Goal: Task Accomplishment & Management: Manage account settings

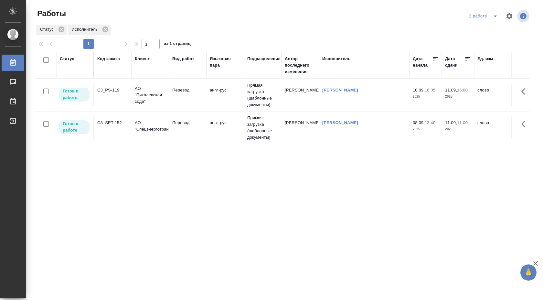
click at [226, 102] on td "англ-рус" at bounding box center [226, 95] width 38 height 23
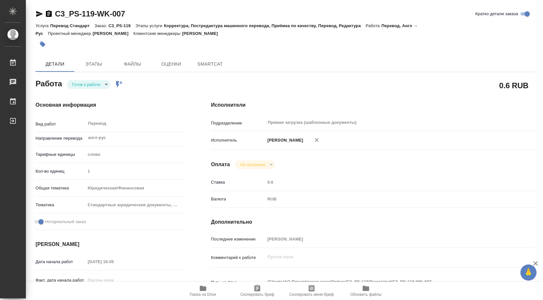
type textarea "x"
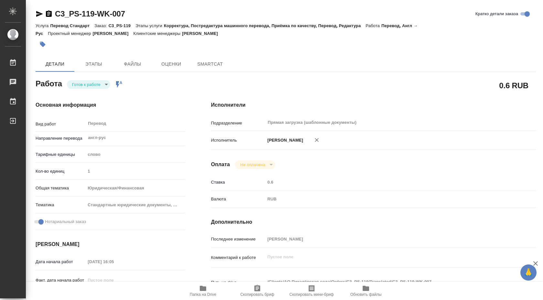
type textarea "x"
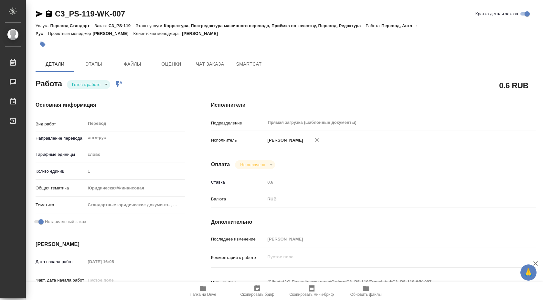
type textarea "x"
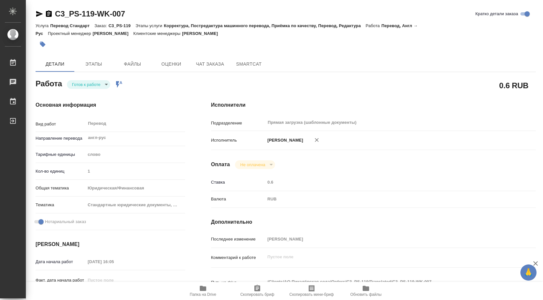
type textarea "x"
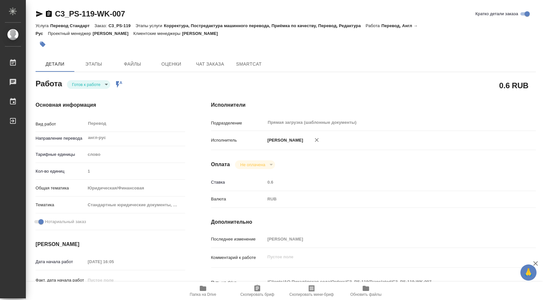
scroll to position [67, 0]
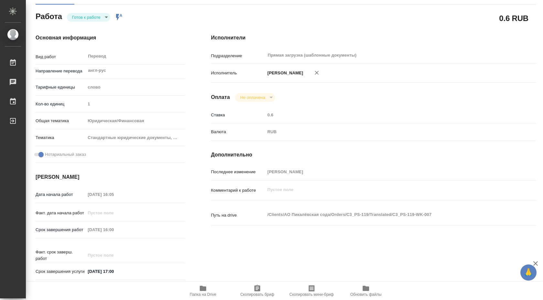
click at [104, 13] on body "🙏 .cls-1 fill:#fff; AWATERA Shuvalova Anna Работы 0 Чаты График Выйти C3_PS-119…" at bounding box center [271, 150] width 543 height 300
click at [98, 57] on li "В работе" at bounding box center [89, 57] width 45 height 11
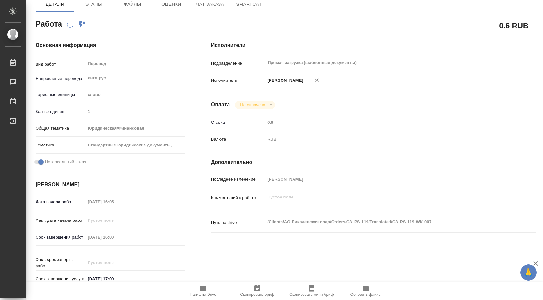
scroll to position [64, 0]
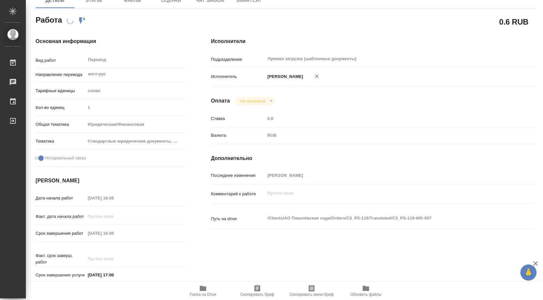
click at [206, 287] on icon "button" at bounding box center [203, 288] width 6 height 5
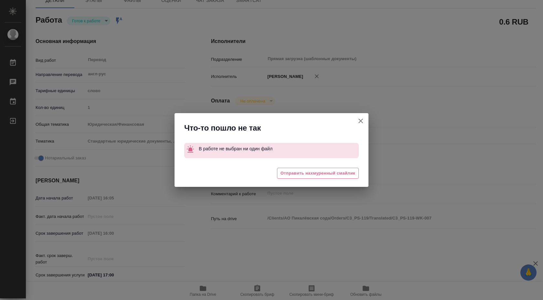
type textarea "x"
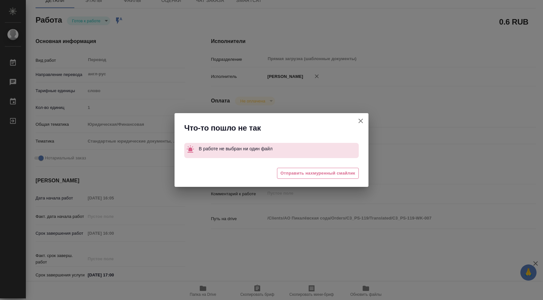
type textarea "x"
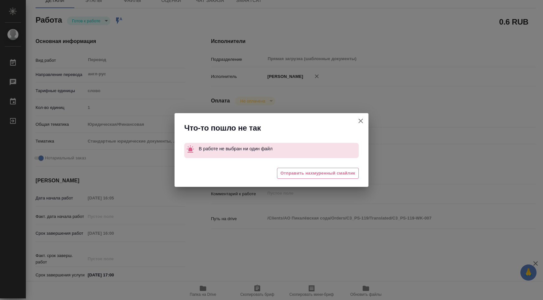
scroll to position [0, 0]
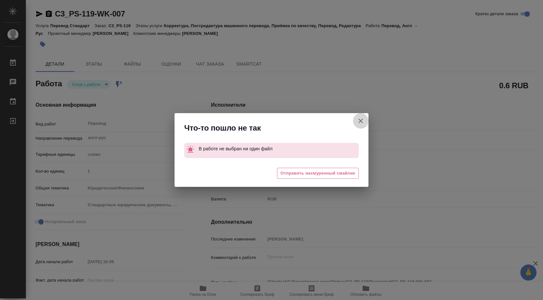
click at [356, 116] on button "Кратко детали заказа" at bounding box center [361, 121] width 16 height 16
type textarea "x"
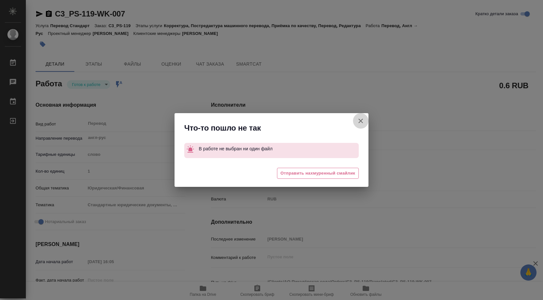
type textarea "x"
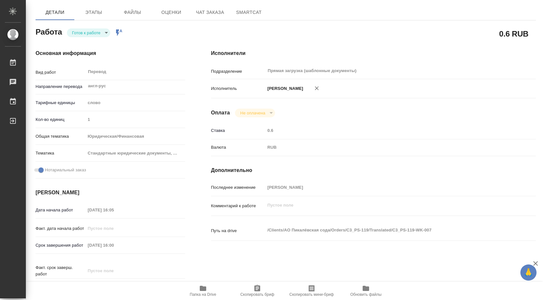
scroll to position [52, 0]
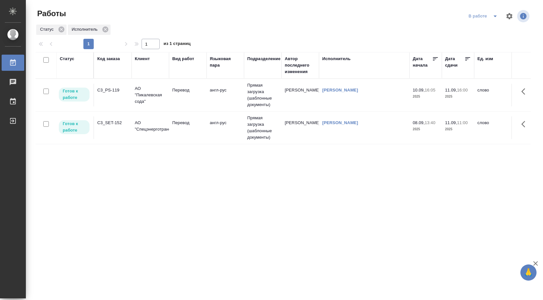
click at [386, 123] on div "[PERSON_NAME]" at bounding box center [364, 123] width 84 height 6
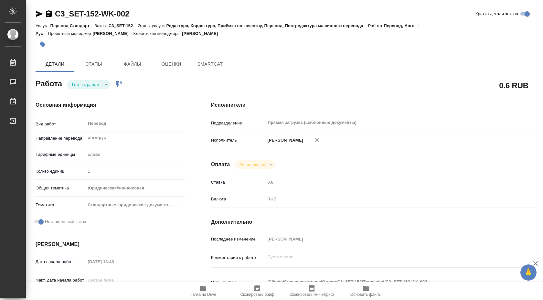
type textarea "x"
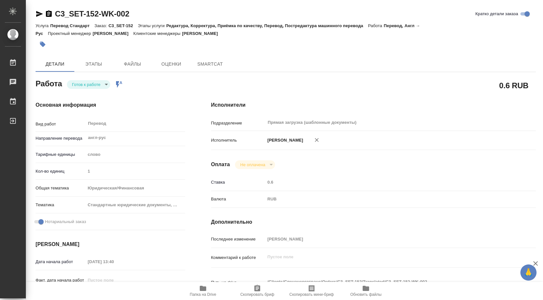
type textarea "x"
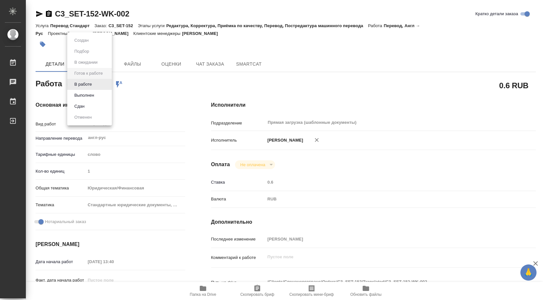
click at [106, 83] on body "🙏 .cls-1 fill:#fff; AWATERA Shuvalova Anna Работы Чаты График Выйти C3_SET-152-…" at bounding box center [271, 150] width 543 height 300
type textarea "x"
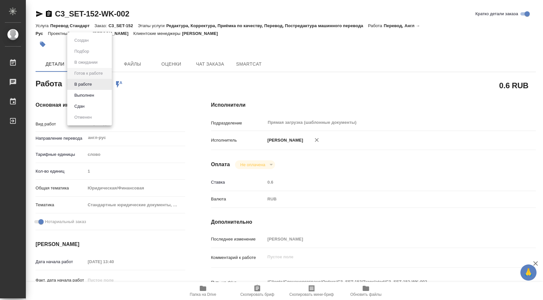
type textarea "x"
click at [92, 82] on button "В работе" at bounding box center [82, 84] width 21 height 7
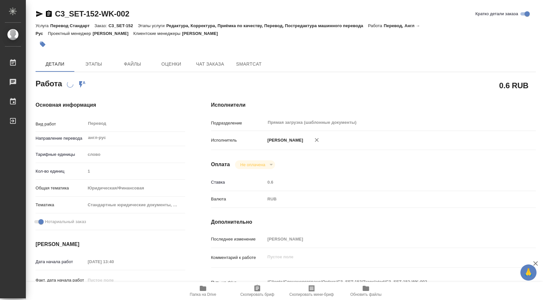
type textarea "x"
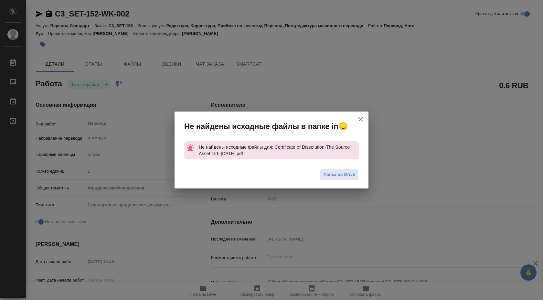
type textarea "x"
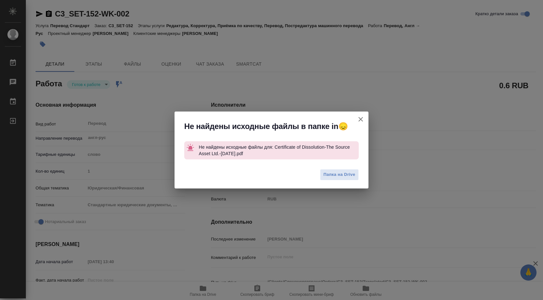
type textarea "x"
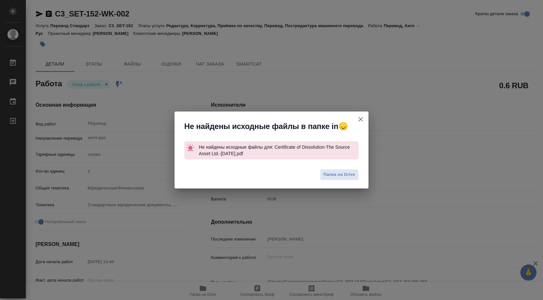
type textarea "x"
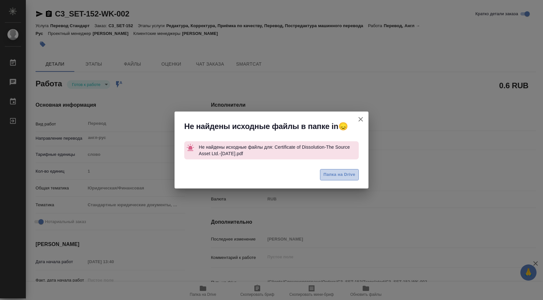
click at [330, 172] on span "Папка на Drive" at bounding box center [340, 174] width 32 height 7
click at [363, 119] on icon "button" at bounding box center [361, 119] width 8 height 8
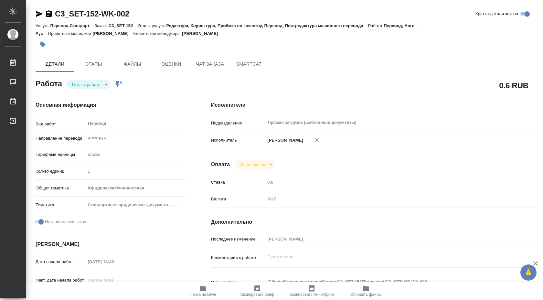
type textarea "x"
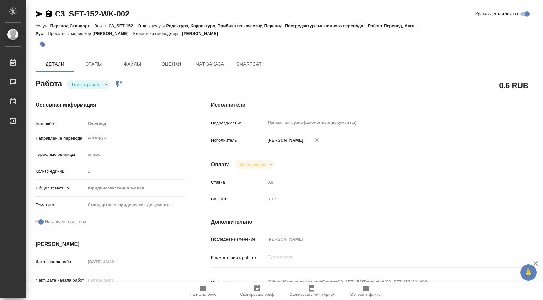
scroll to position [245, 0]
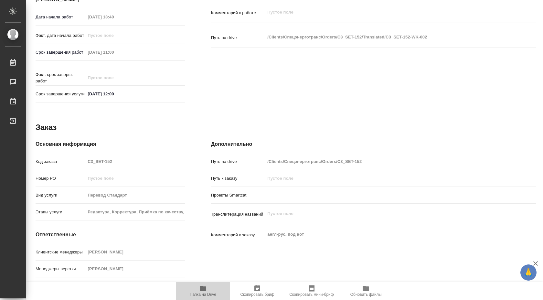
click at [204, 300] on button "Папка на Drive" at bounding box center [203, 291] width 54 height 18
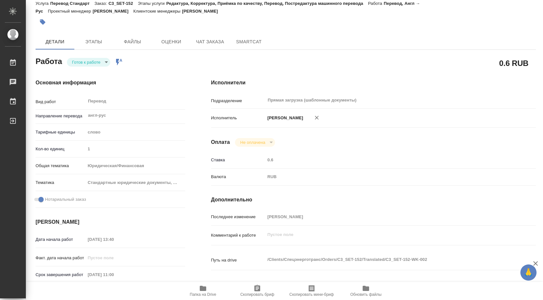
scroll to position [21, 0]
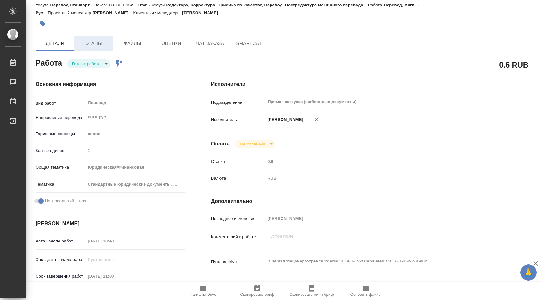
click at [88, 41] on span "Этапы" at bounding box center [93, 43] width 31 height 8
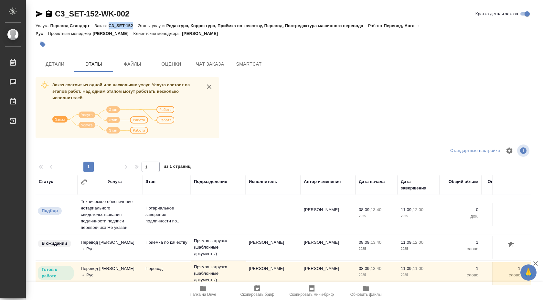
drag, startPoint x: 110, startPoint y: 26, endPoint x: 138, endPoint y: 26, distance: 28.1
click at [138, 26] on div "Услуга Перевод Стандарт Заказ: C3_SET-152 Этапы услуги Редактура, Корректура, П…" at bounding box center [286, 30] width 501 height 16
copy p "C3_SET-152"
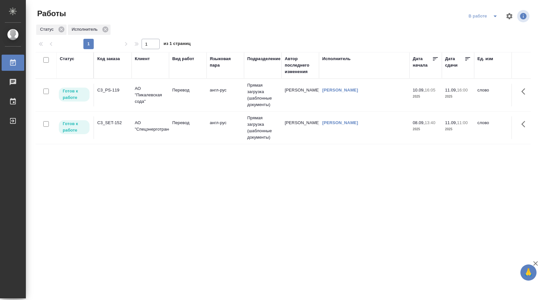
click at [238, 123] on td "англ-рус" at bounding box center [226, 127] width 38 height 23
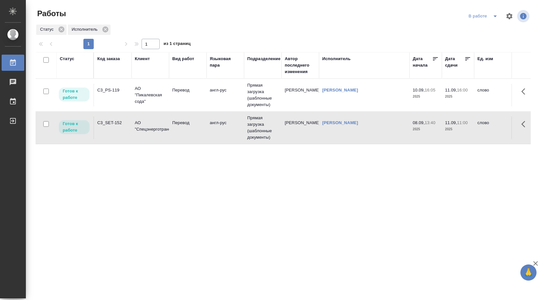
click at [238, 123] on td "англ-рус" at bounding box center [226, 127] width 38 height 23
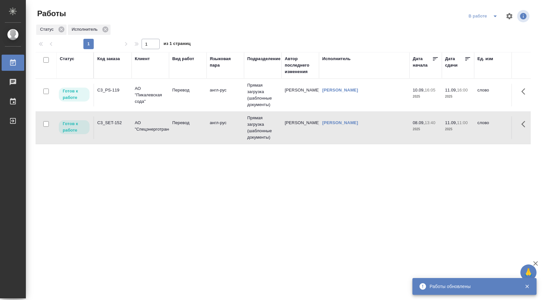
click at [171, 98] on td "Перевод" at bounding box center [188, 95] width 38 height 23
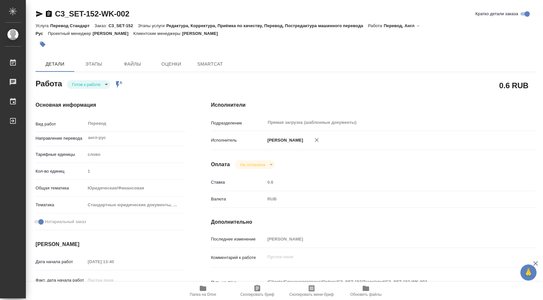
type textarea "x"
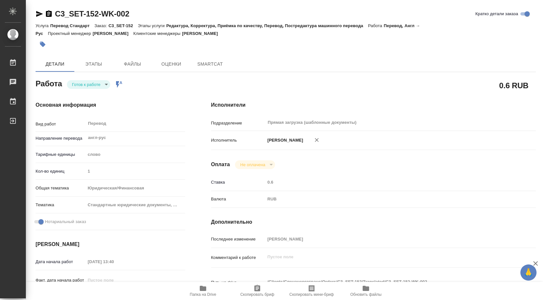
type textarea "x"
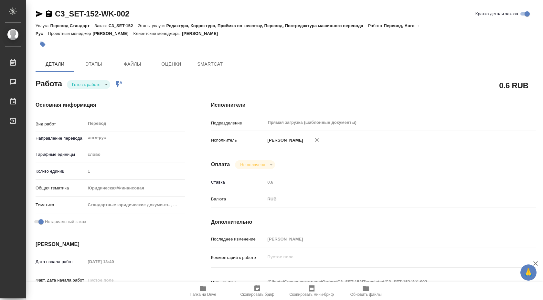
type textarea "x"
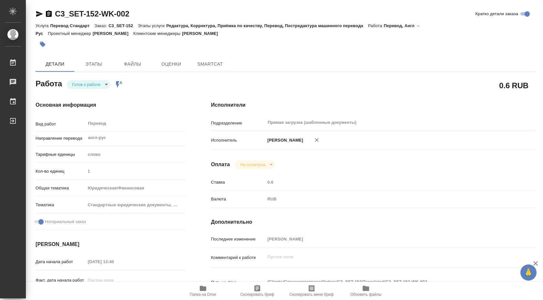
type textarea "x"
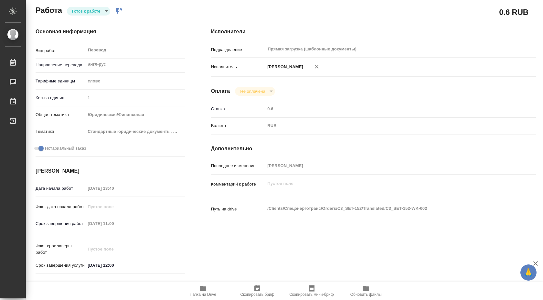
type textarea "x"
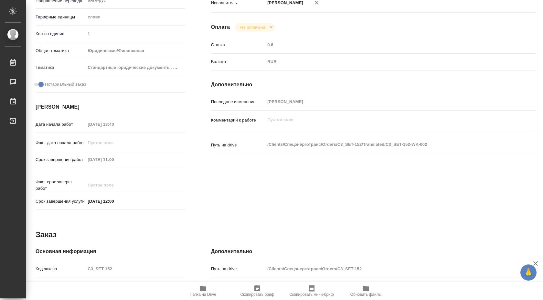
scroll to position [138, 0]
type textarea "x"
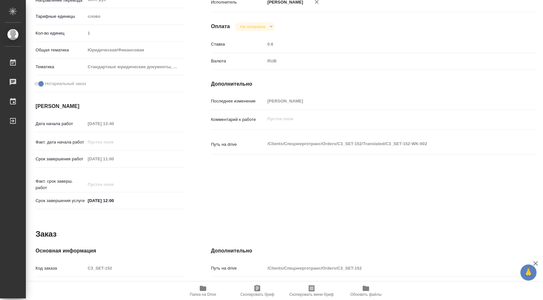
type textarea "x"
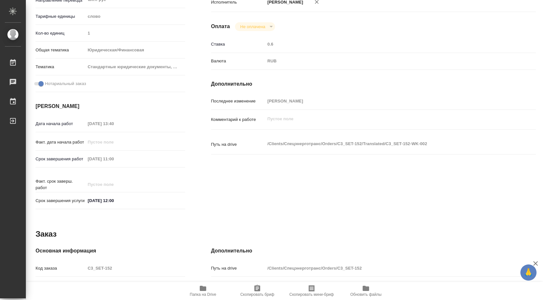
type textarea "x"
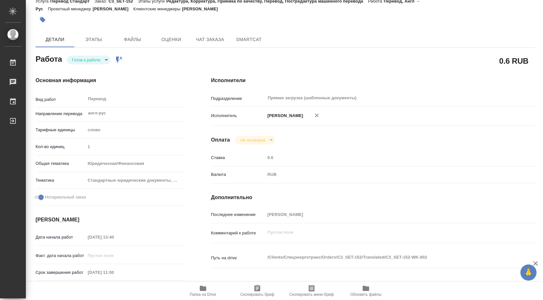
scroll to position [0, 0]
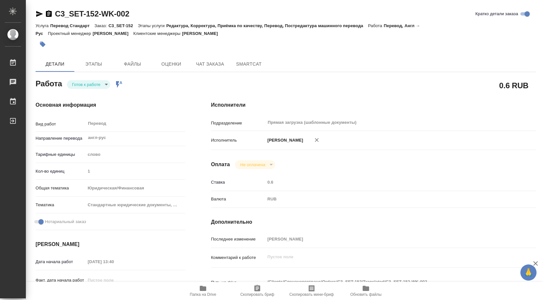
click at [102, 84] on body "🙏 .cls-1 fill:#fff; AWATERA Shuvalova Anna Работы 0 Чаты График Выйти C3_SET-15…" at bounding box center [271, 150] width 543 height 300
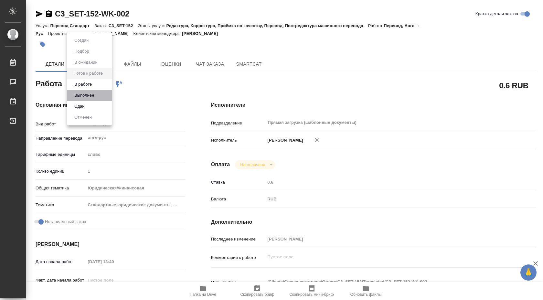
click at [97, 95] on li "Выполнен" at bounding box center [89, 95] width 45 height 11
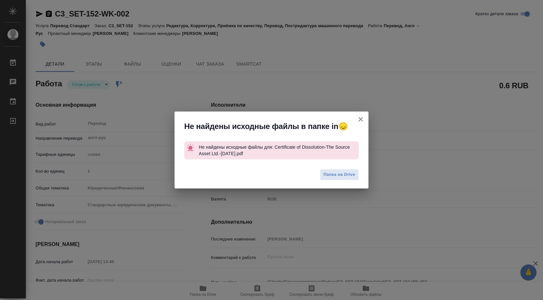
type textarea "x"
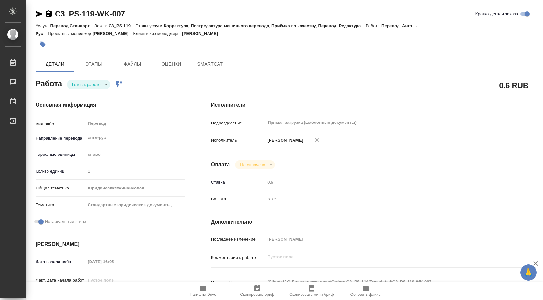
type textarea "x"
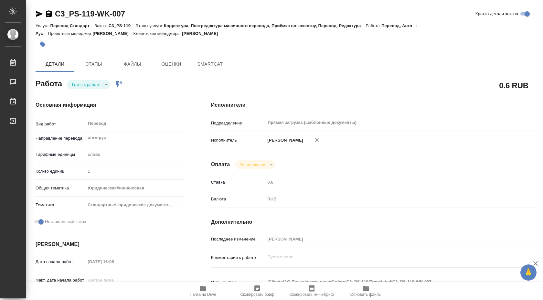
type textarea "x"
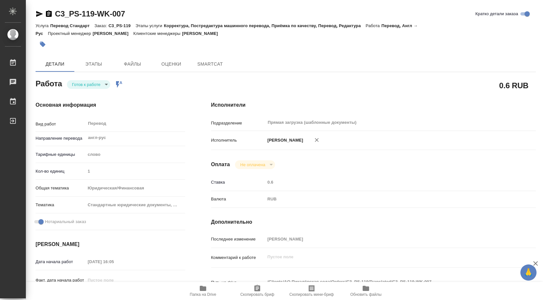
type textarea "x"
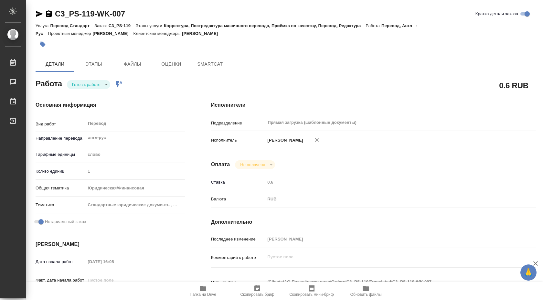
type textarea "x"
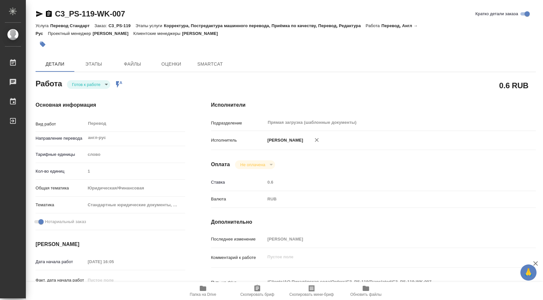
type textarea "x"
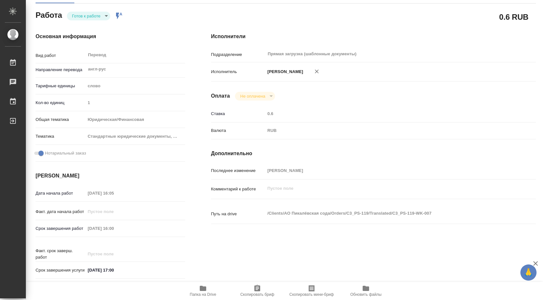
type textarea "x"
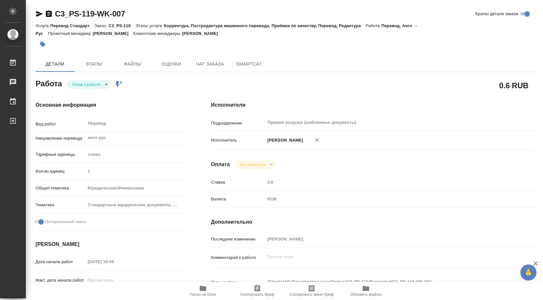
type textarea "x"
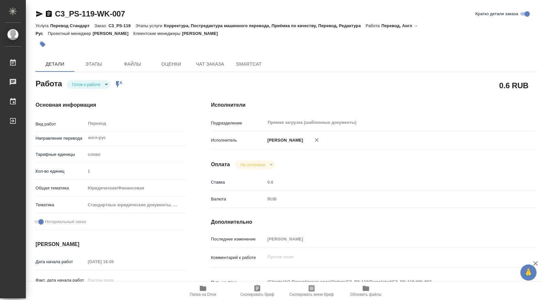
click at [107, 83] on body "🙏 .cls-1 fill:#fff; AWATERA [PERSON_NAME] Чаты График Выйти C3_PS-119-WK-007 Кр…" at bounding box center [271, 150] width 543 height 300
type textarea "x"
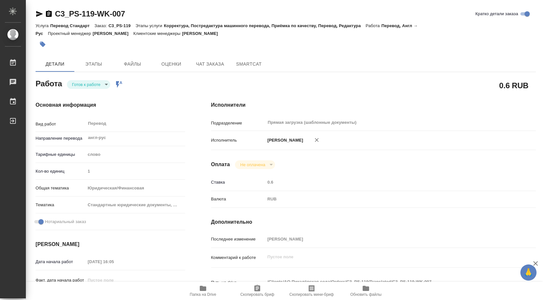
type textarea "x"
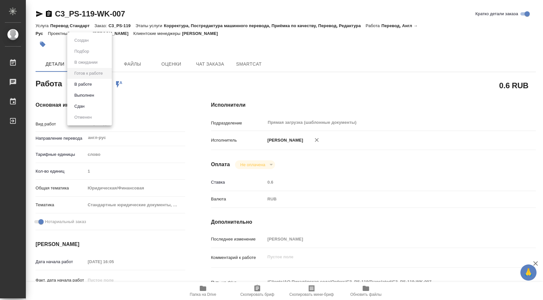
click at [99, 84] on li "В работе" at bounding box center [89, 84] width 45 height 11
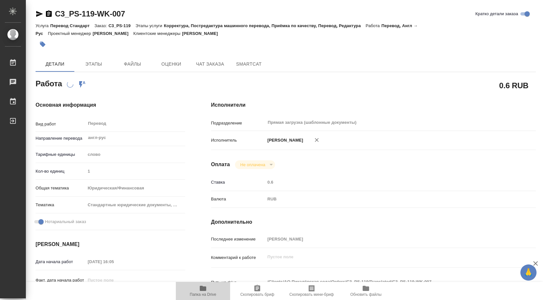
click at [197, 286] on span "Папка на Drive" at bounding box center [203, 291] width 47 height 12
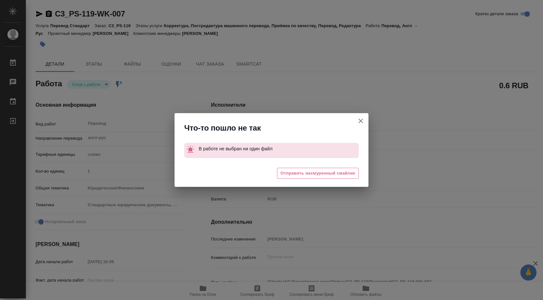
type textarea "x"
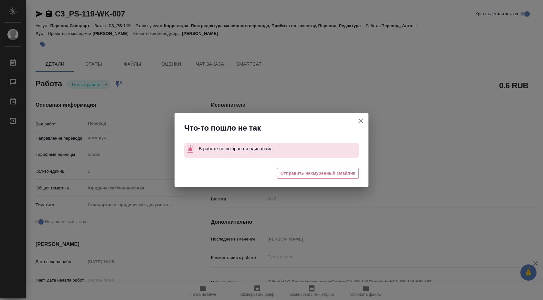
type textarea "x"
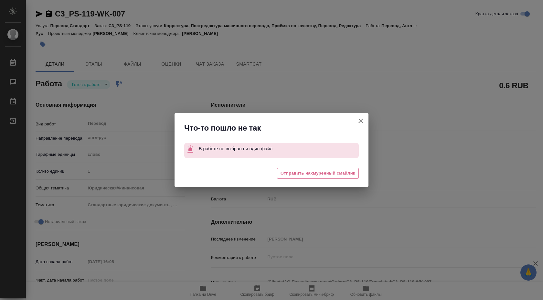
type textarea "x"
